Goal: Information Seeking & Learning: Learn about a topic

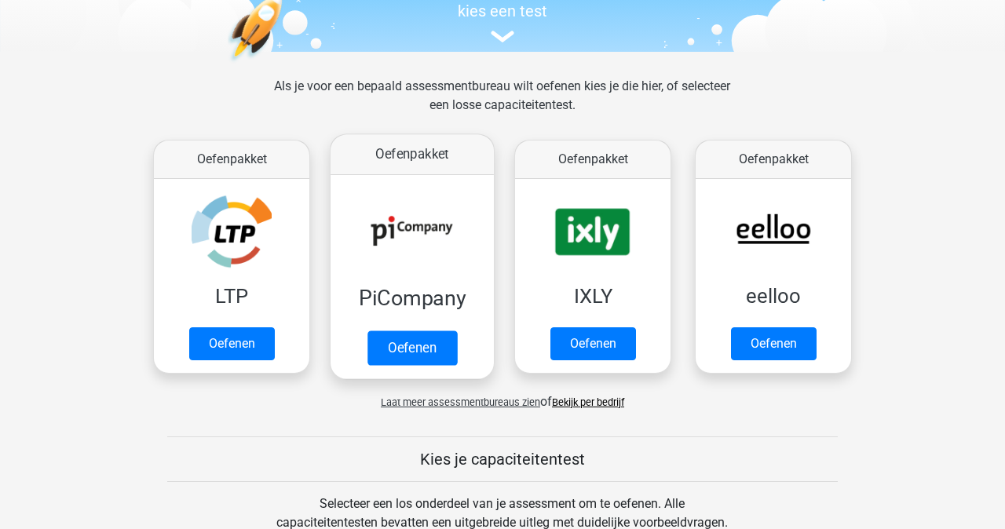
scroll to position [174, 0]
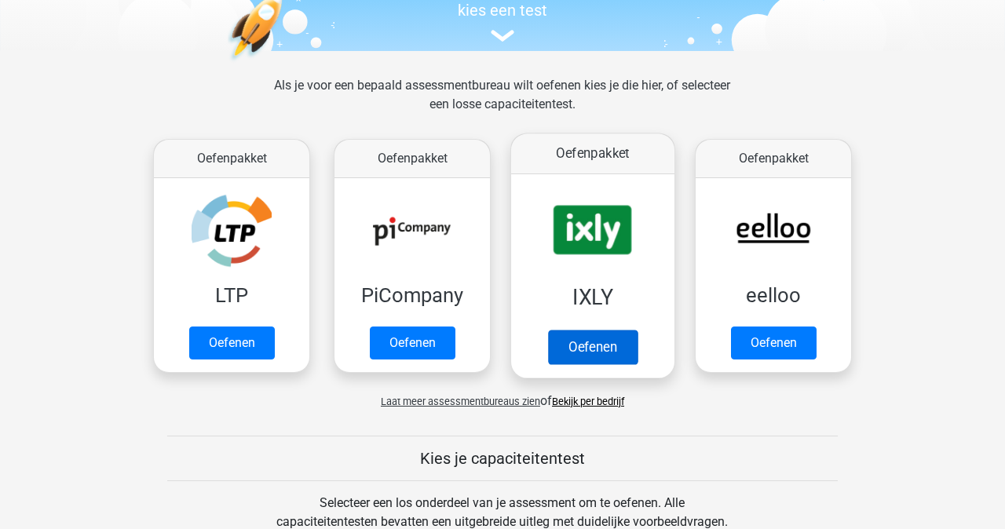
click at [572, 330] on link "Oefenen" at bounding box center [593, 347] width 90 height 35
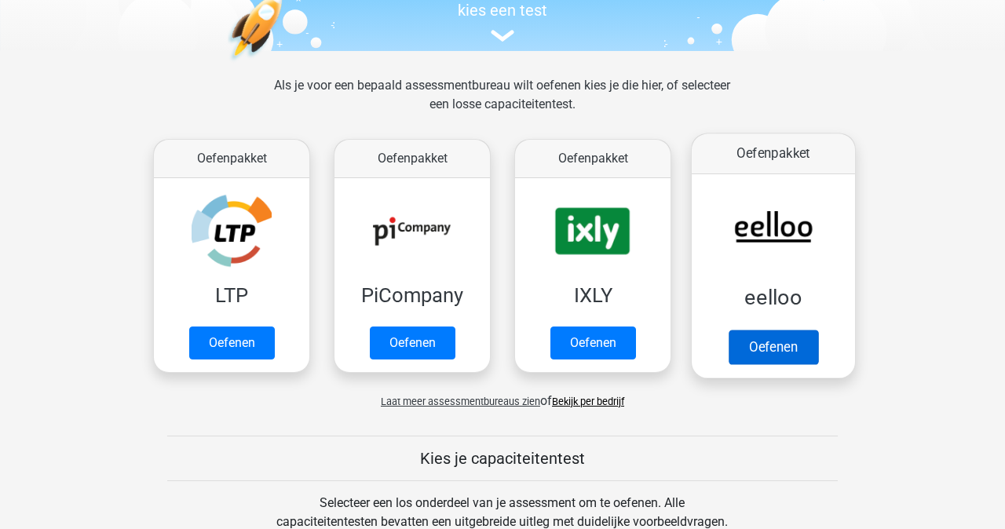
click at [768, 330] on link "Oefenen" at bounding box center [774, 347] width 90 height 35
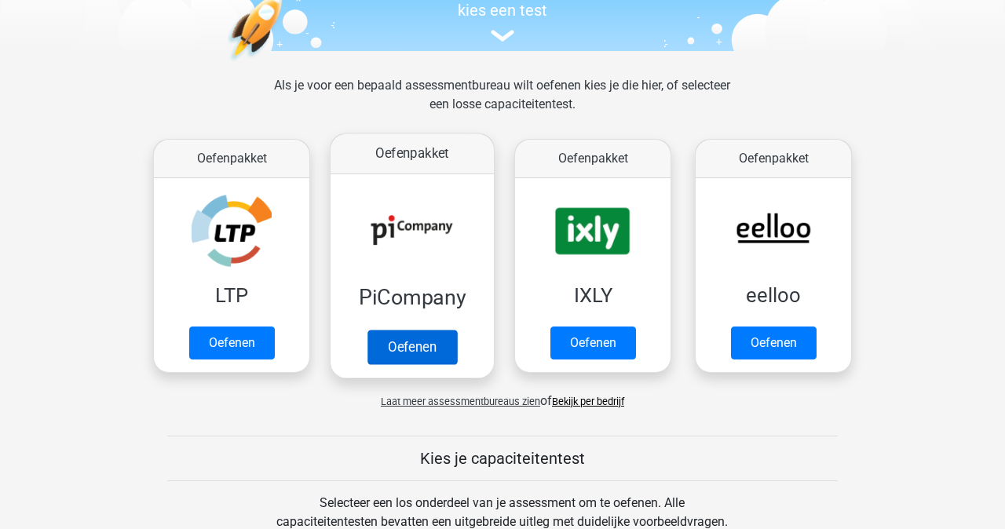
click at [396, 330] on link "Oefenen" at bounding box center [413, 347] width 90 height 35
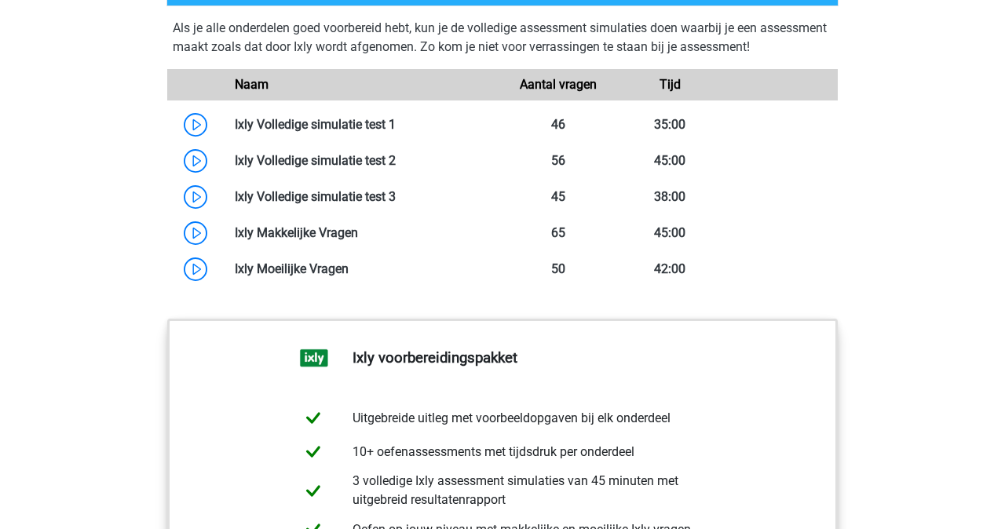
scroll to position [1398, 0]
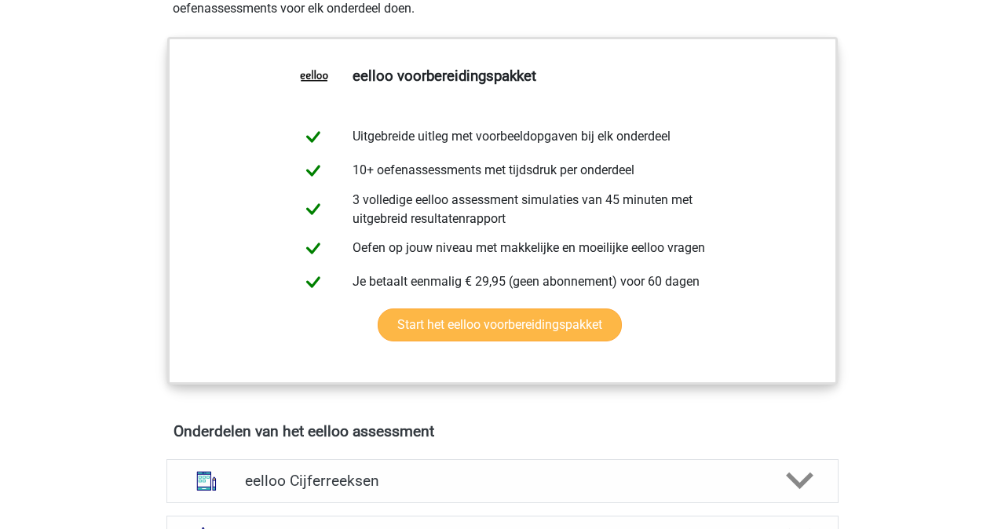
scroll to position [606, 0]
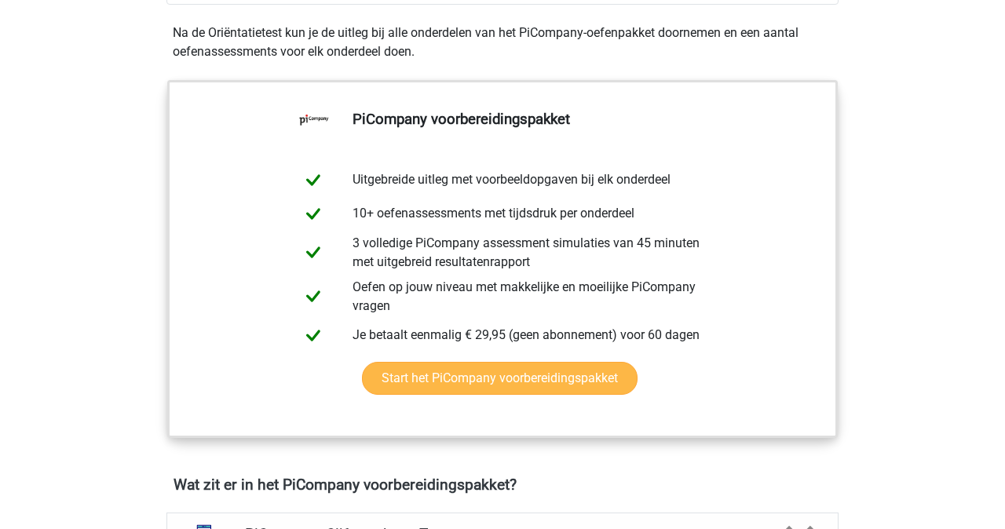
scroll to position [600, 0]
